Goal: Task Accomplishment & Management: Manage account settings

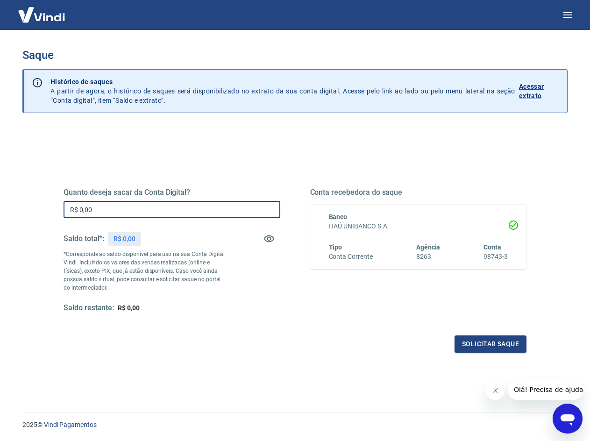
click at [156, 207] on input "R$ 0,00" at bounding box center [172, 209] width 217 height 17
type input "R$ 562,49"
click at [487, 342] on button "Solicitar saque" at bounding box center [491, 344] width 72 height 17
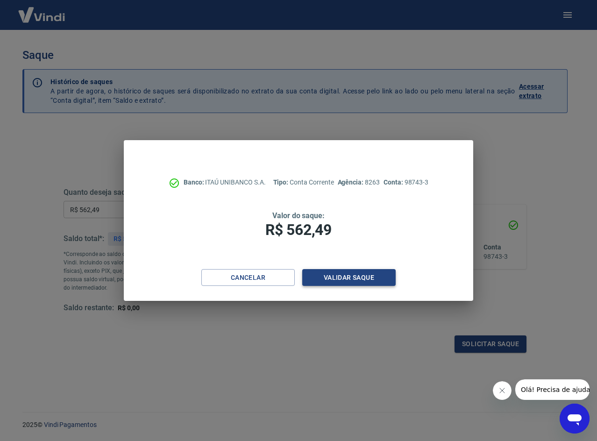
click at [364, 280] on button "Validar saque" at bounding box center [348, 277] width 93 height 17
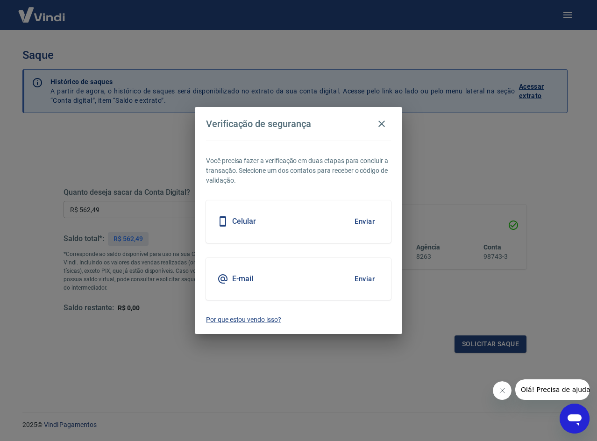
click at [365, 277] on button "Enviar" at bounding box center [365, 279] width 30 height 20
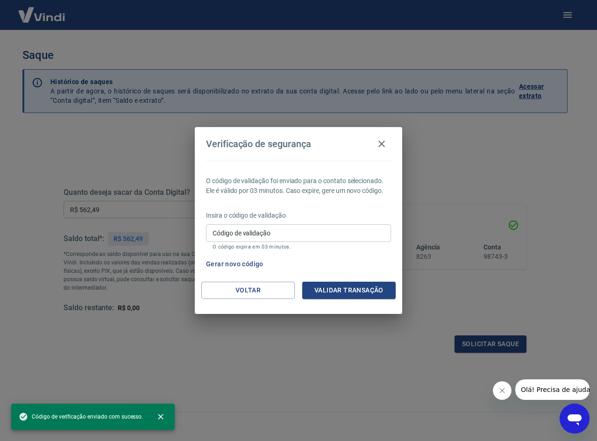
drag, startPoint x: 287, startPoint y: 236, endPoint x: 292, endPoint y: 242, distance: 8.3
click at [287, 236] on input "Código de validação" at bounding box center [298, 232] width 185 height 17
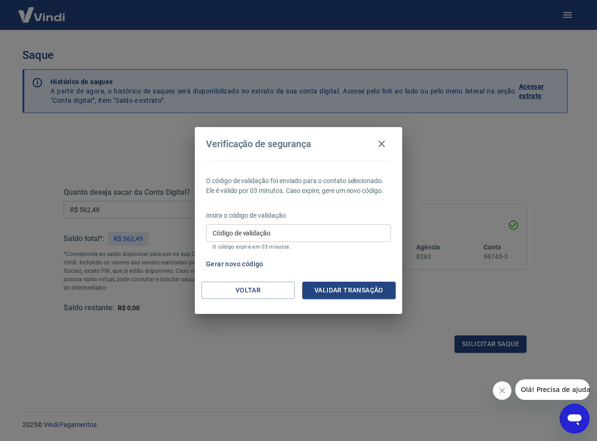
click at [238, 239] on input "Código de validação" at bounding box center [298, 232] width 185 height 17
paste input "455592"
type input "455592"
click at [342, 290] on button "Validar transação" at bounding box center [348, 290] width 93 height 17
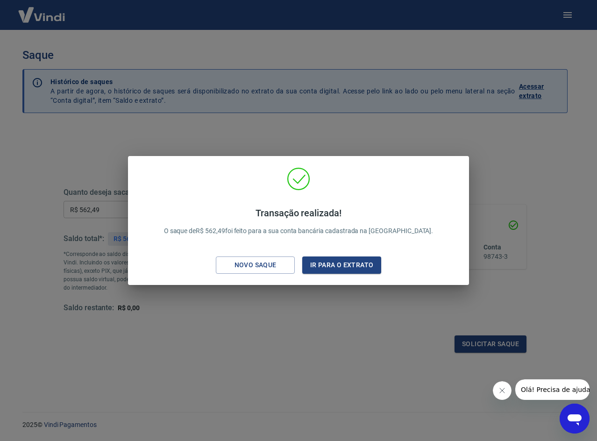
click at [242, 41] on div "Transação realizada! O saque de R$ 562,49 foi feito para a sua conta bancária c…" at bounding box center [298, 220] width 597 height 441
